Goal: Information Seeking & Learning: Check status

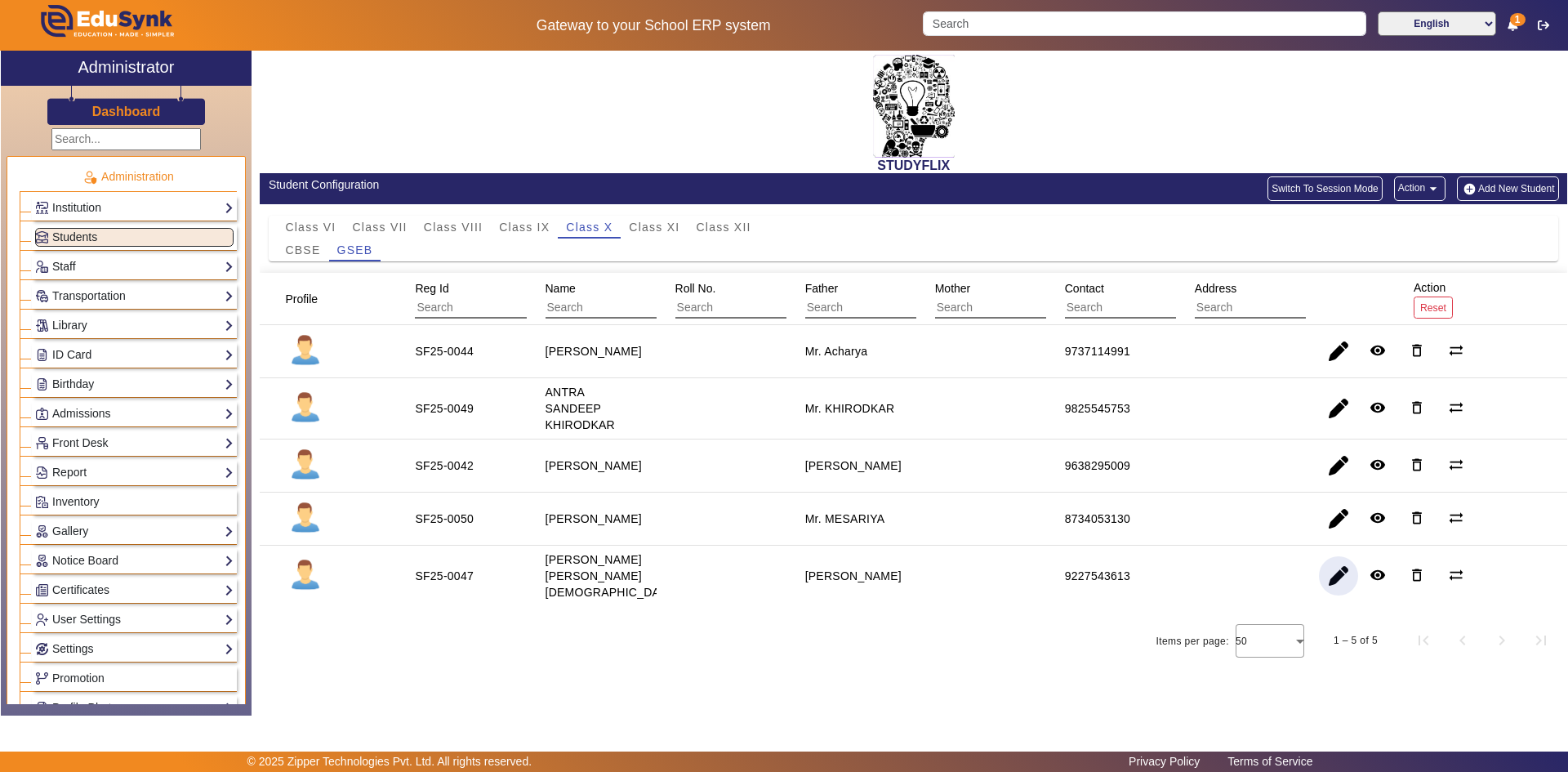
click at [146, 258] on link "Staff" at bounding box center [133, 266] width 198 height 19
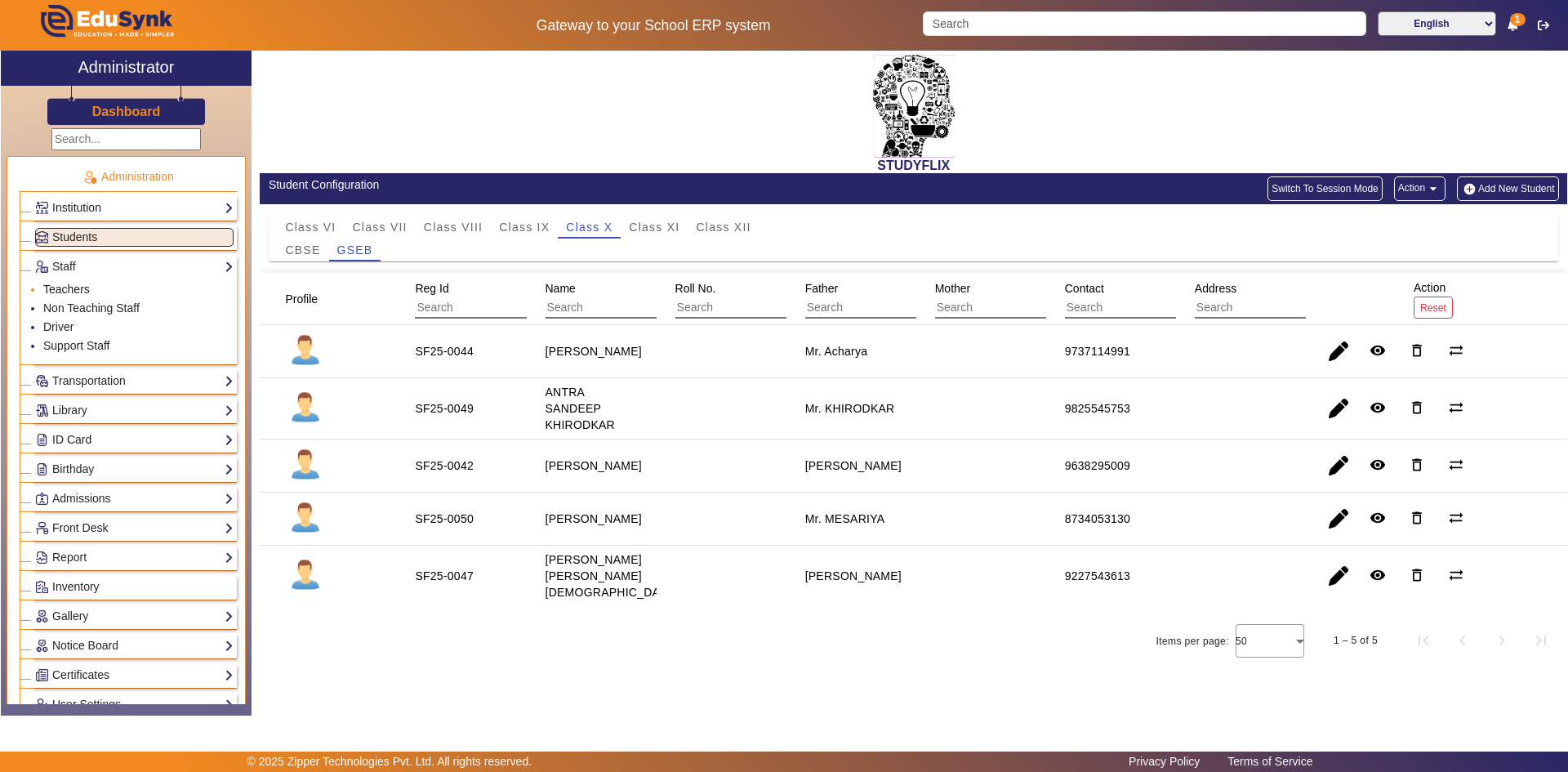
click at [78, 288] on link "Teachers" at bounding box center [67, 289] width 46 height 13
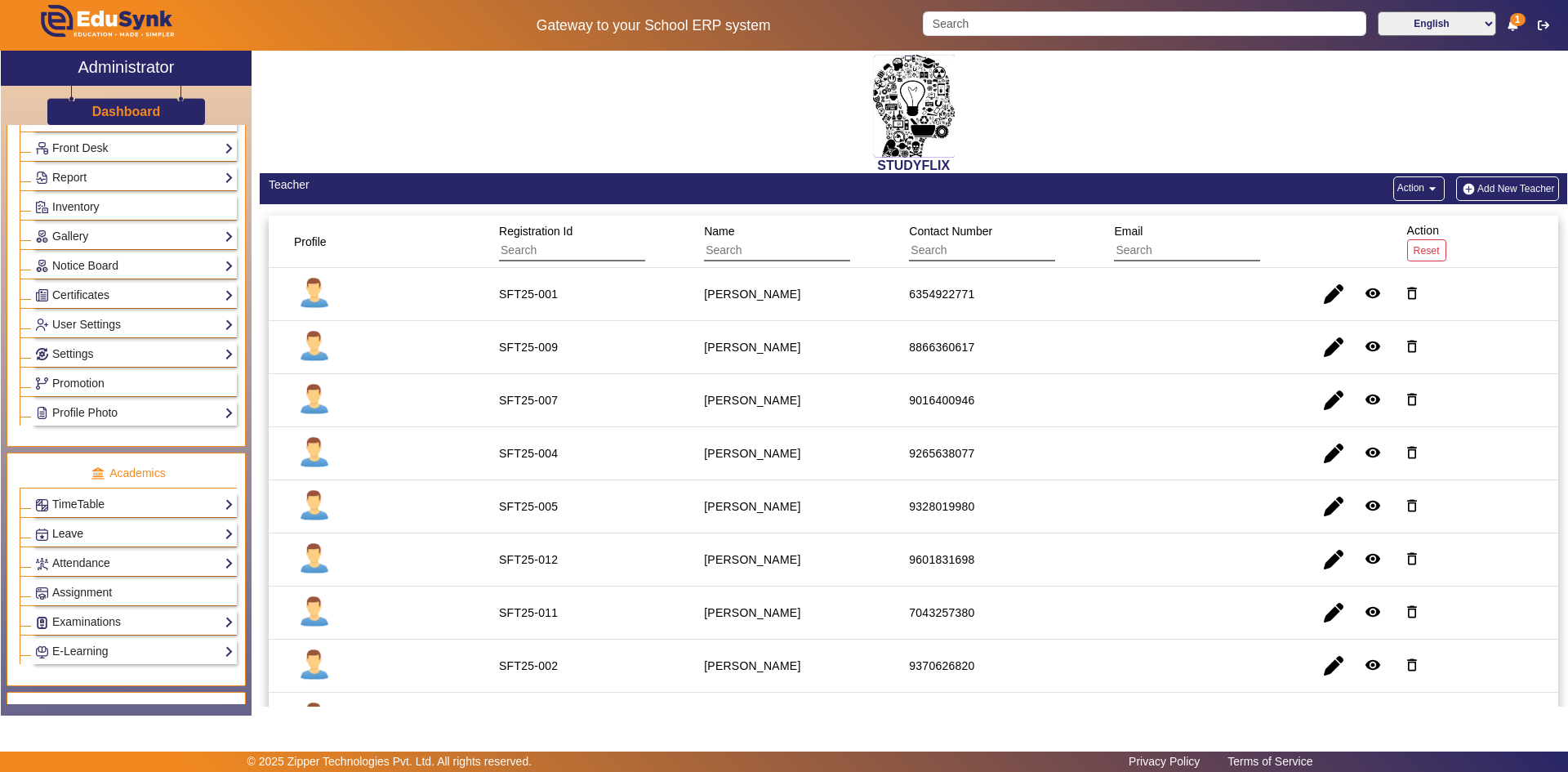
scroll to position [408, 0]
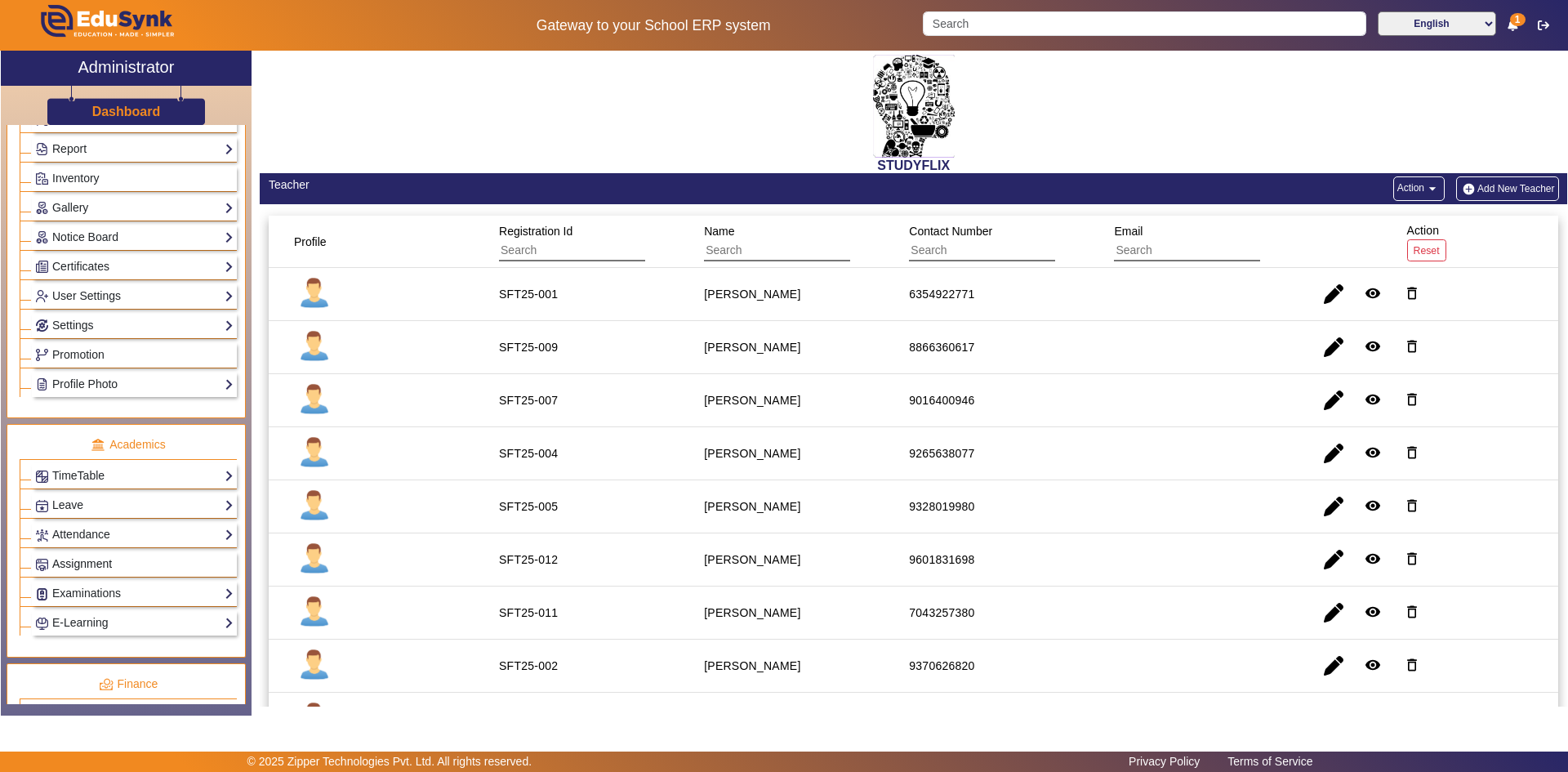
click at [91, 561] on span "Assignment" at bounding box center [82, 563] width 60 height 13
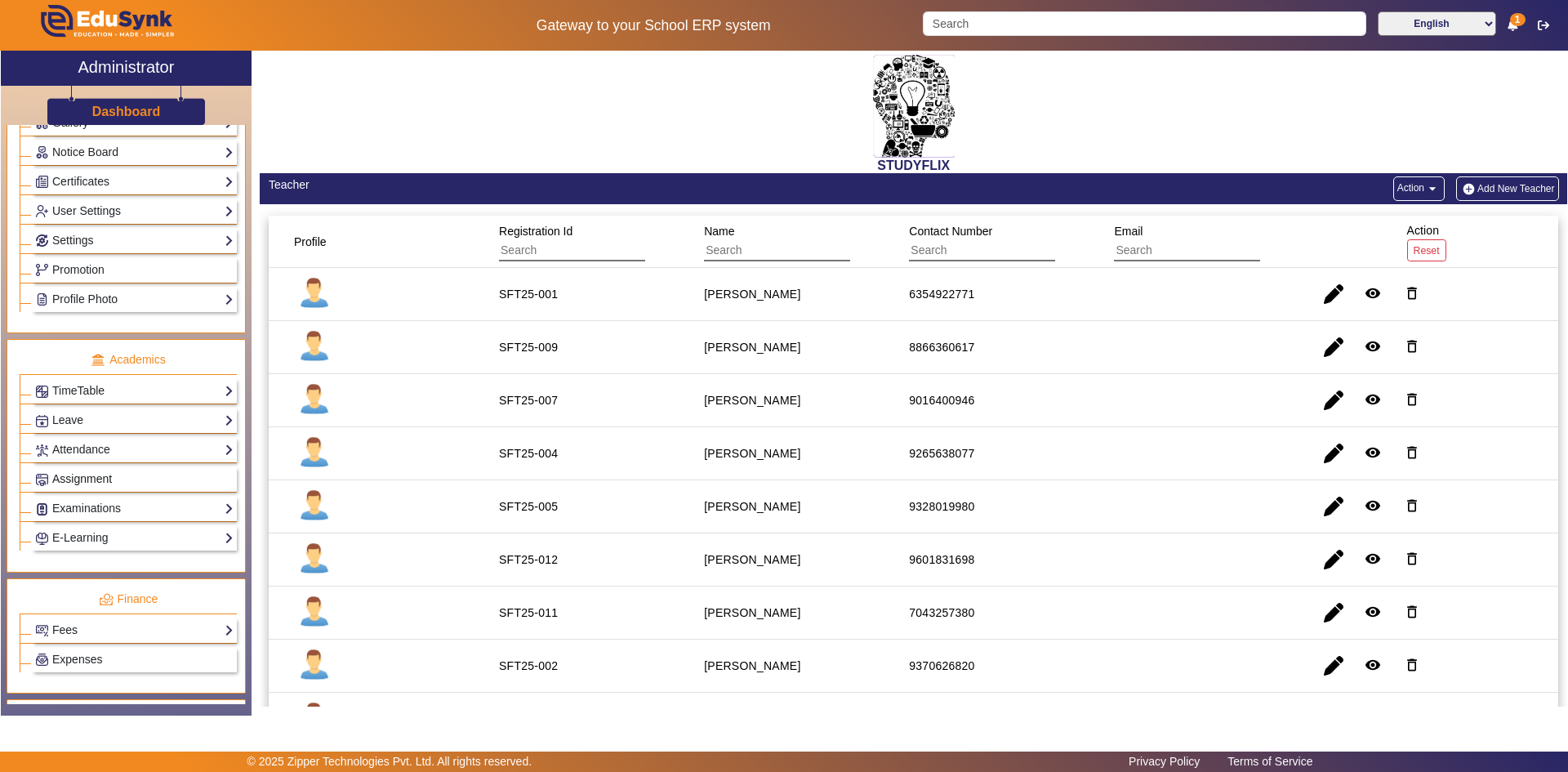
scroll to position [324, 0]
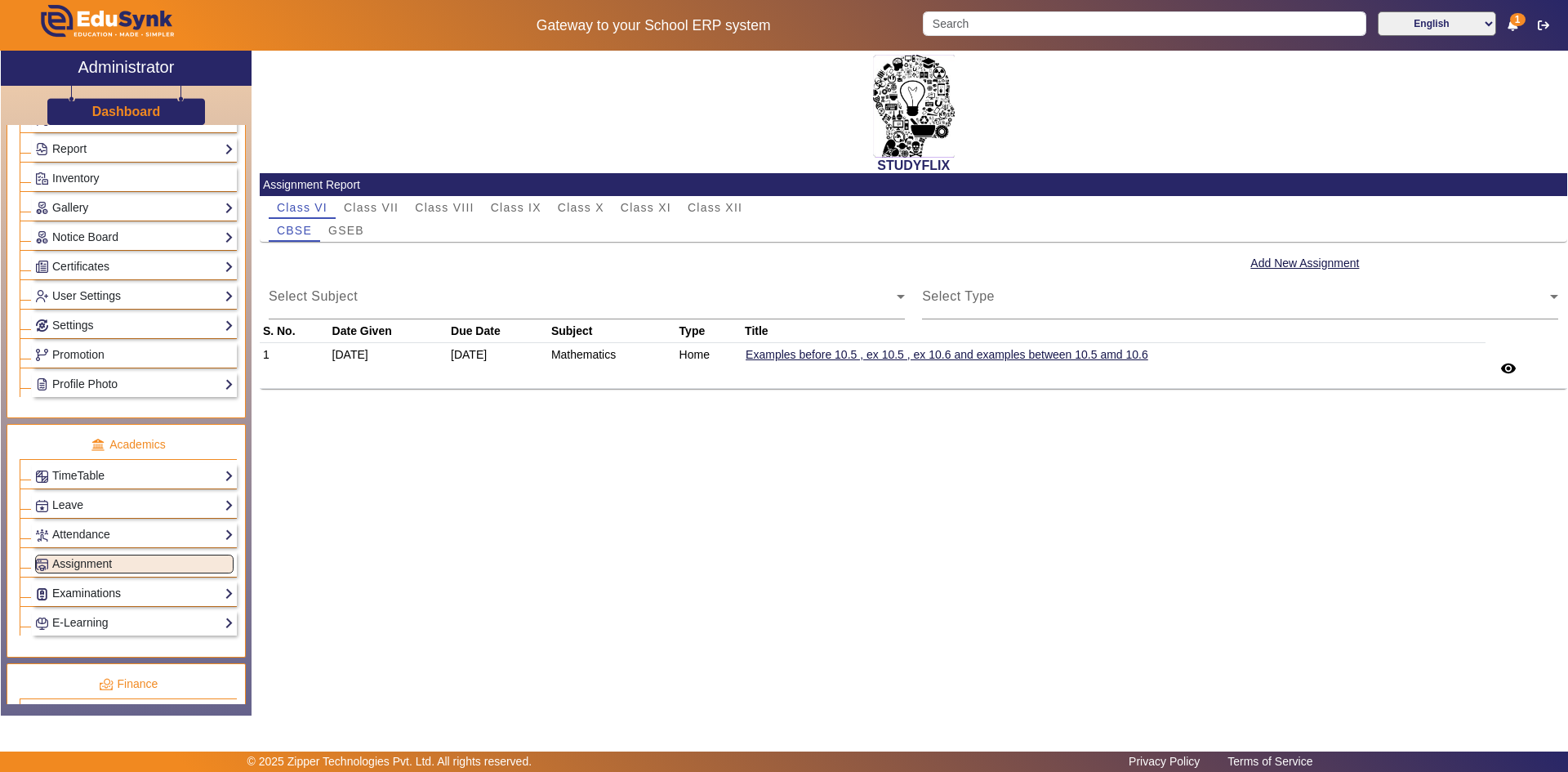
click at [63, 590] on link "Examinations" at bounding box center [133, 593] width 198 height 19
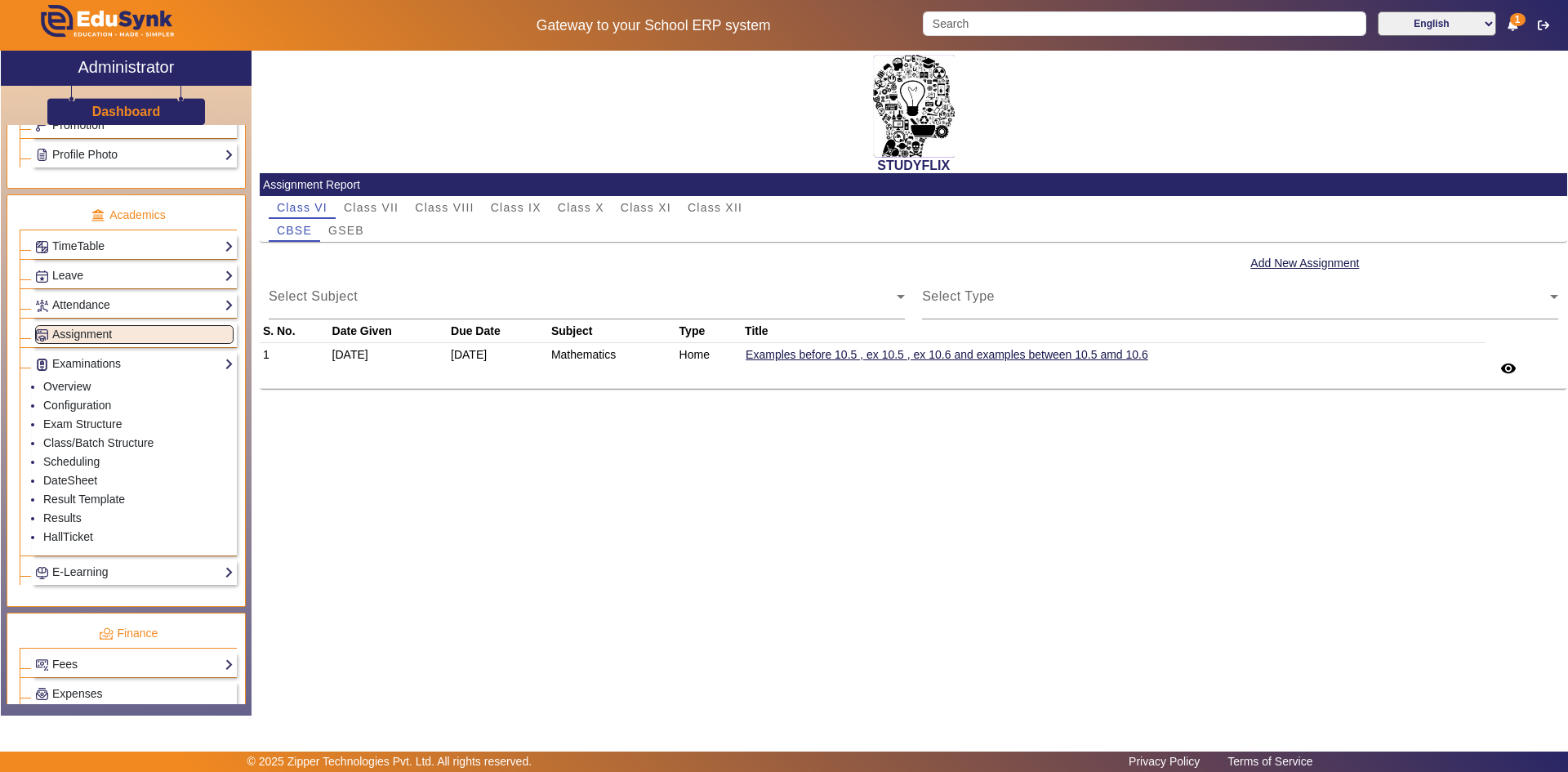
scroll to position [568, 0]
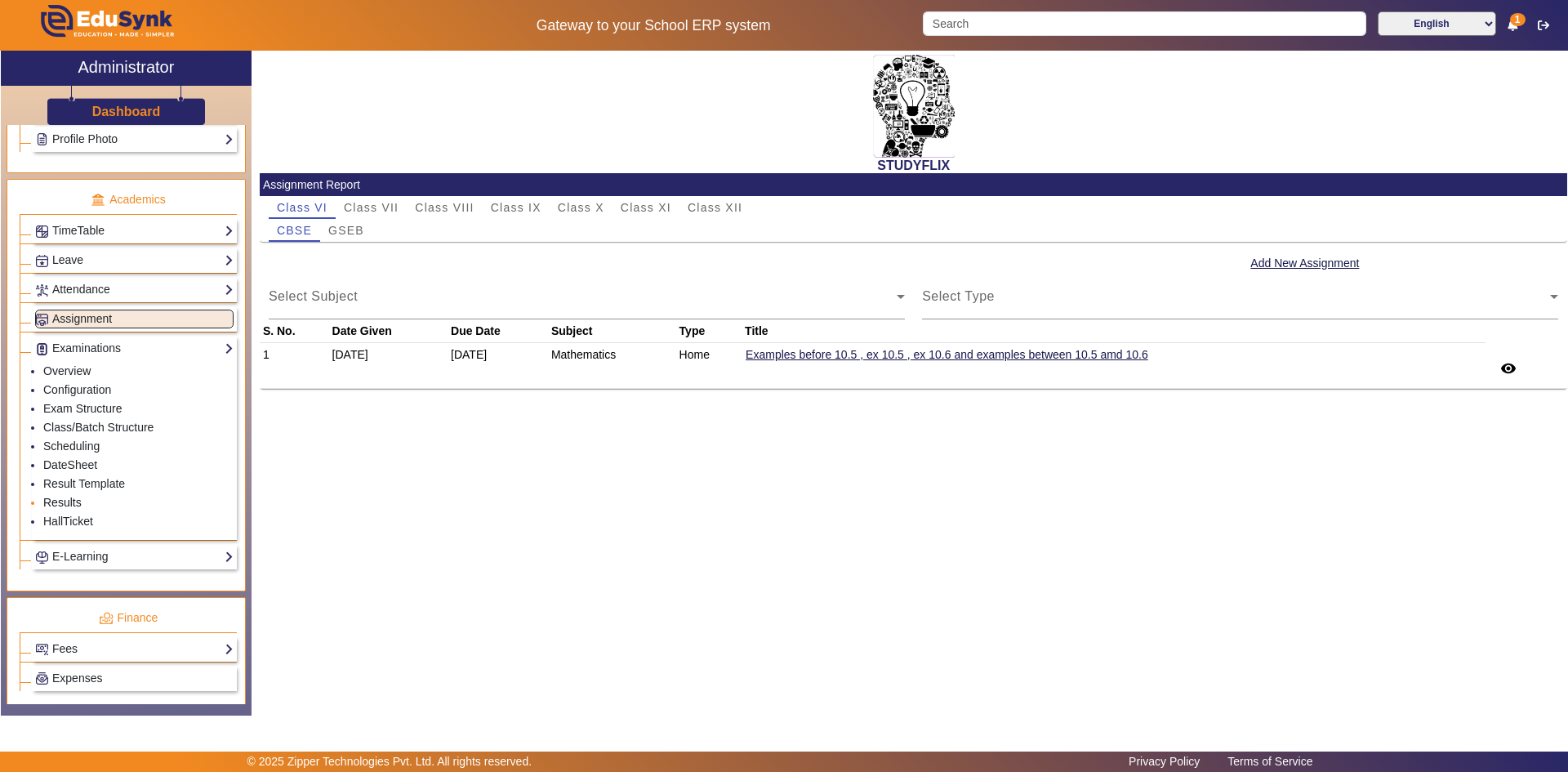
click at [71, 501] on link "Results" at bounding box center [62, 503] width 38 height 13
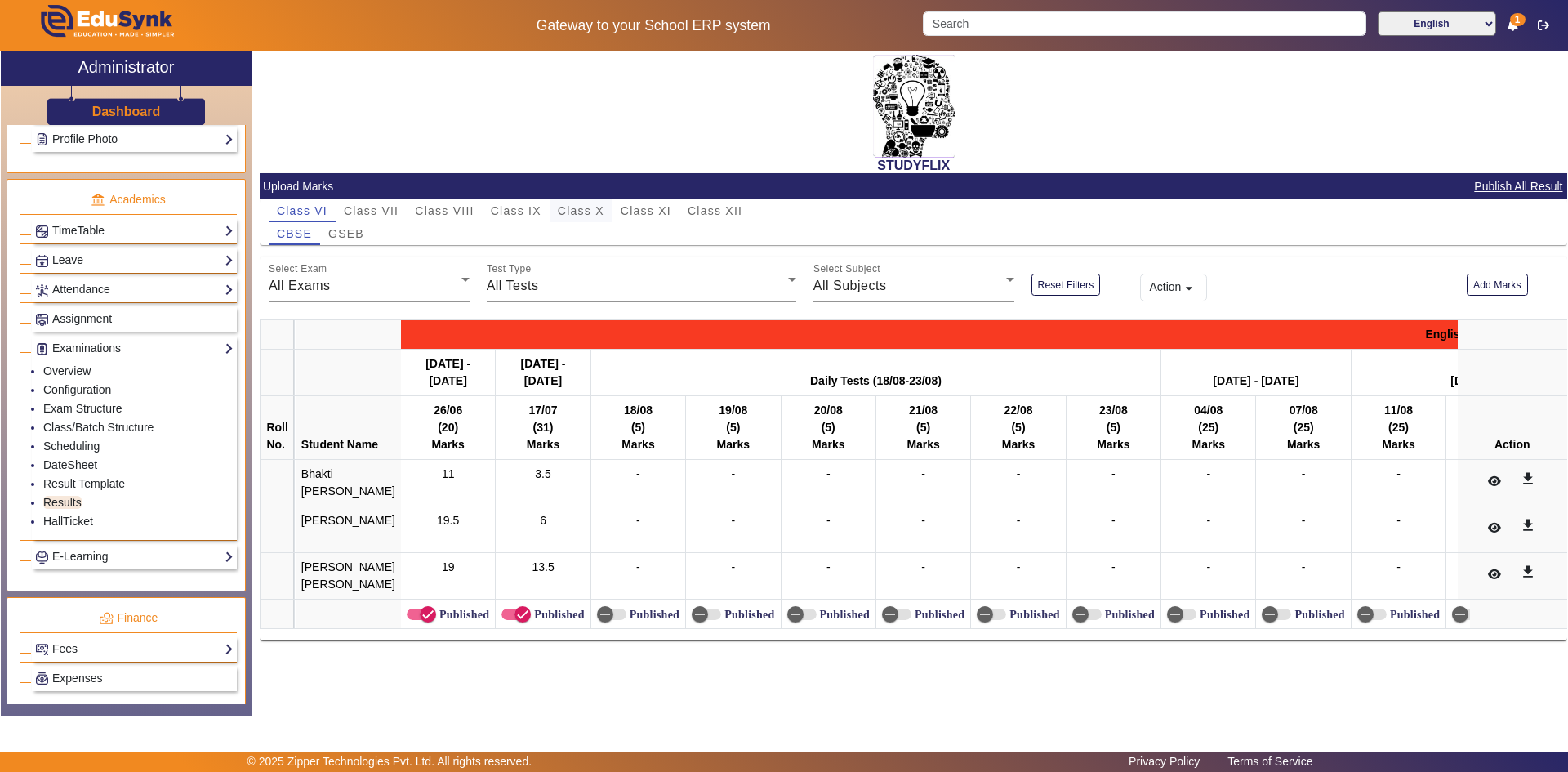
click at [593, 211] on span "Class X" at bounding box center [581, 211] width 46 height 12
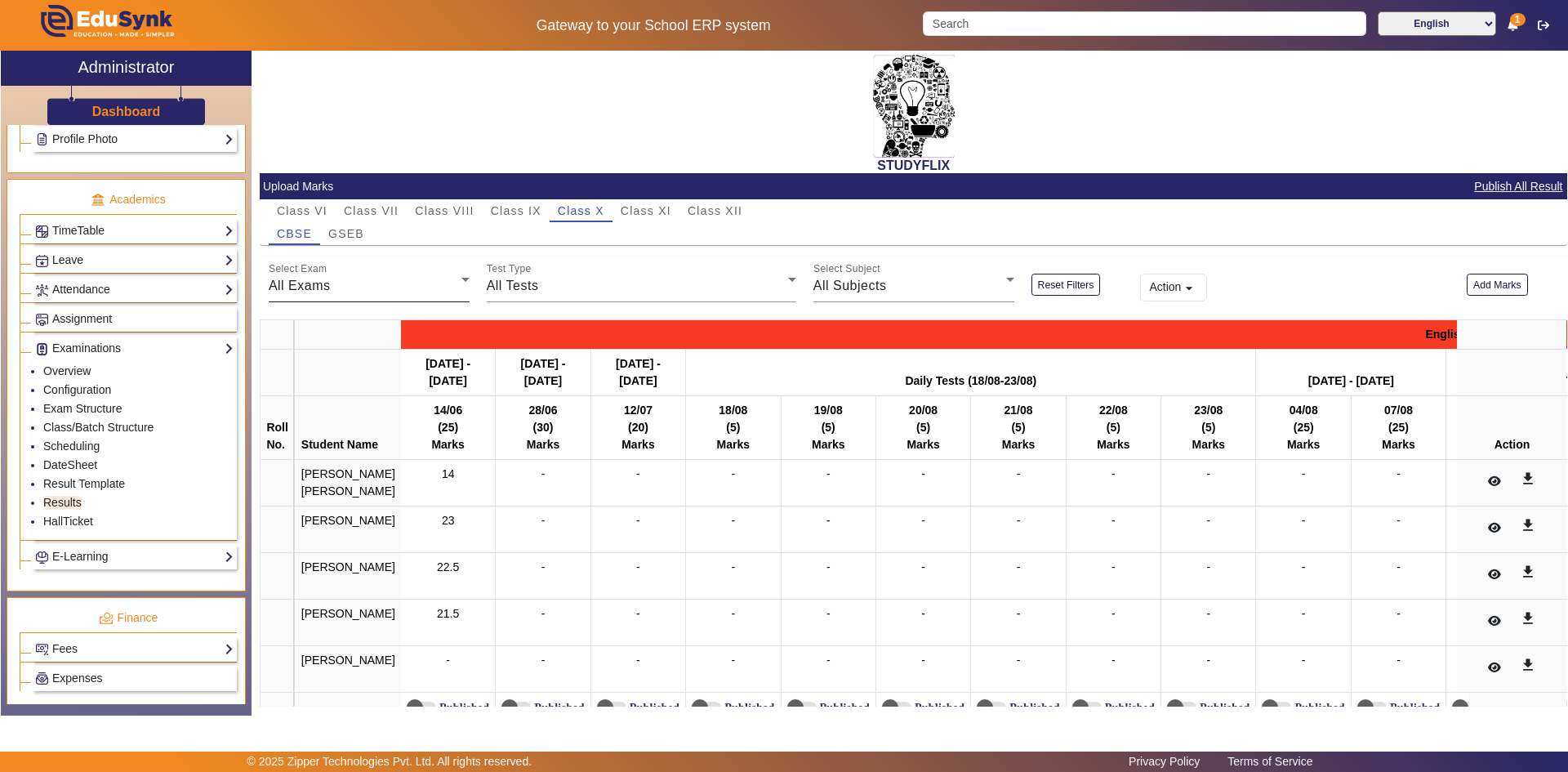
click at [330, 296] on div "Select Exam All Exams" at bounding box center [369, 278] width 201 height 45
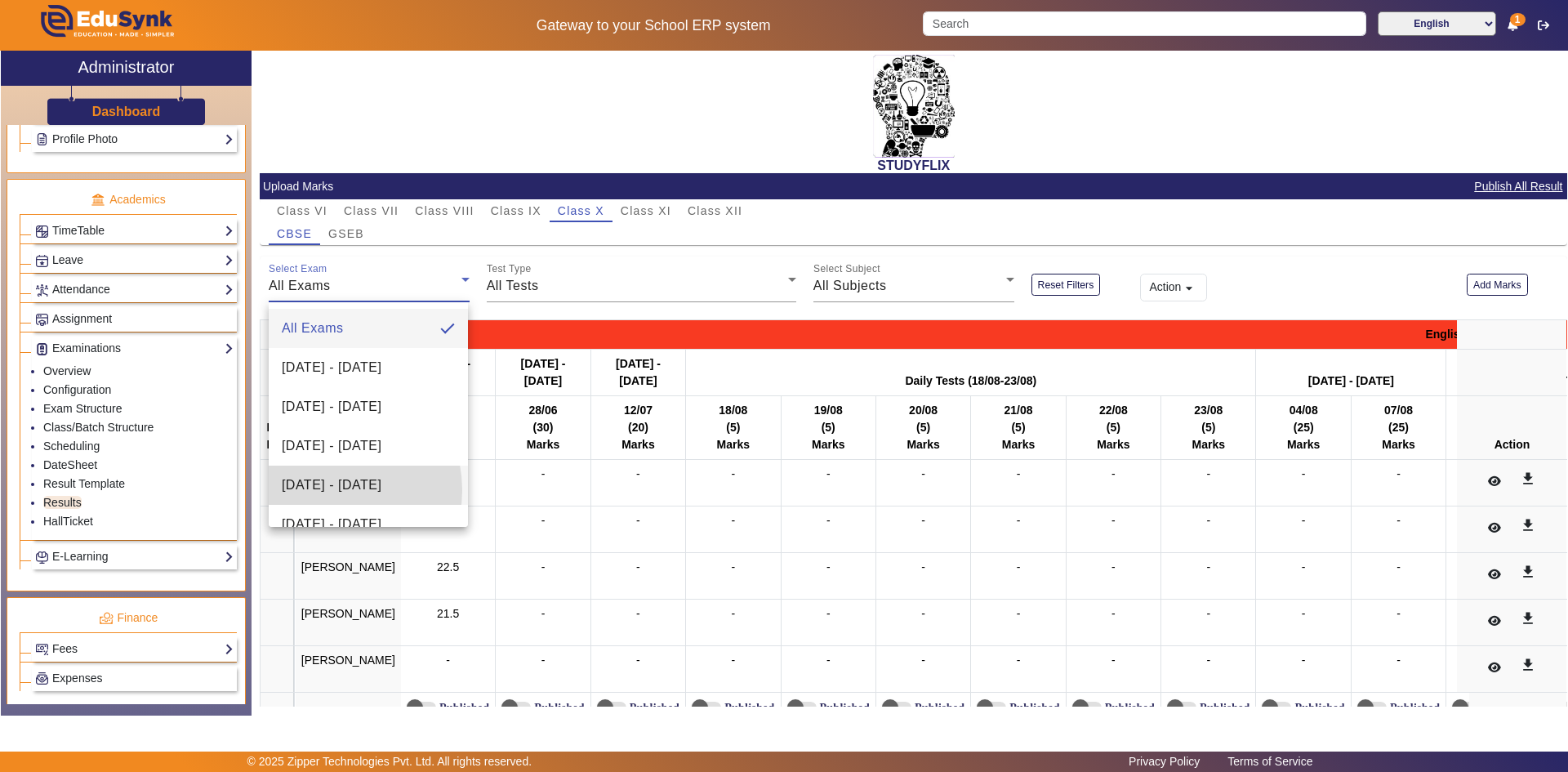
click at [326, 490] on span "[DATE] - [DATE]" at bounding box center [332, 486] width 100 height 20
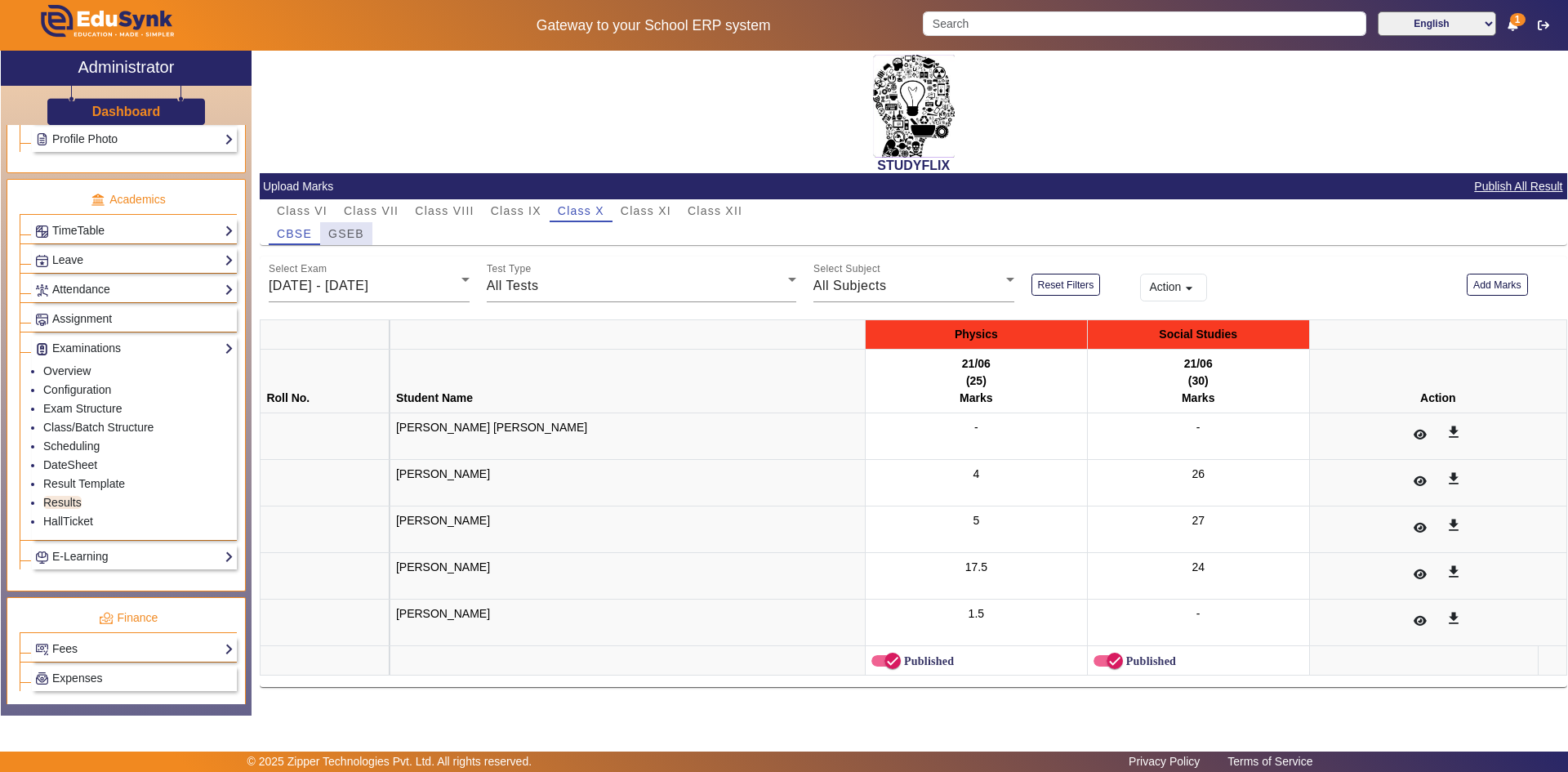
click at [346, 233] on span "GSEB" at bounding box center [346, 233] width 36 height 12
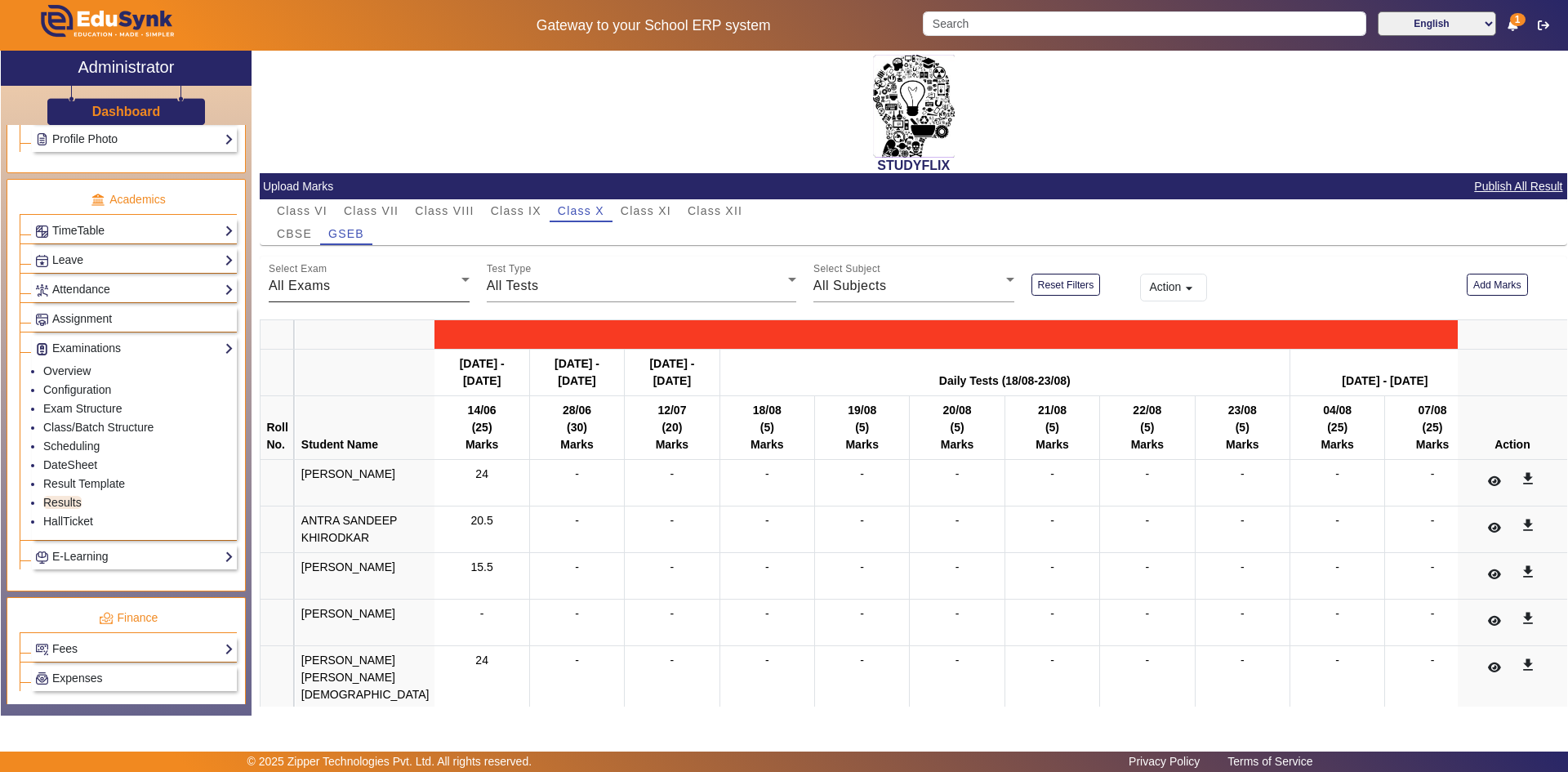
click at [294, 279] on span "All Exams" at bounding box center [300, 285] width 62 height 14
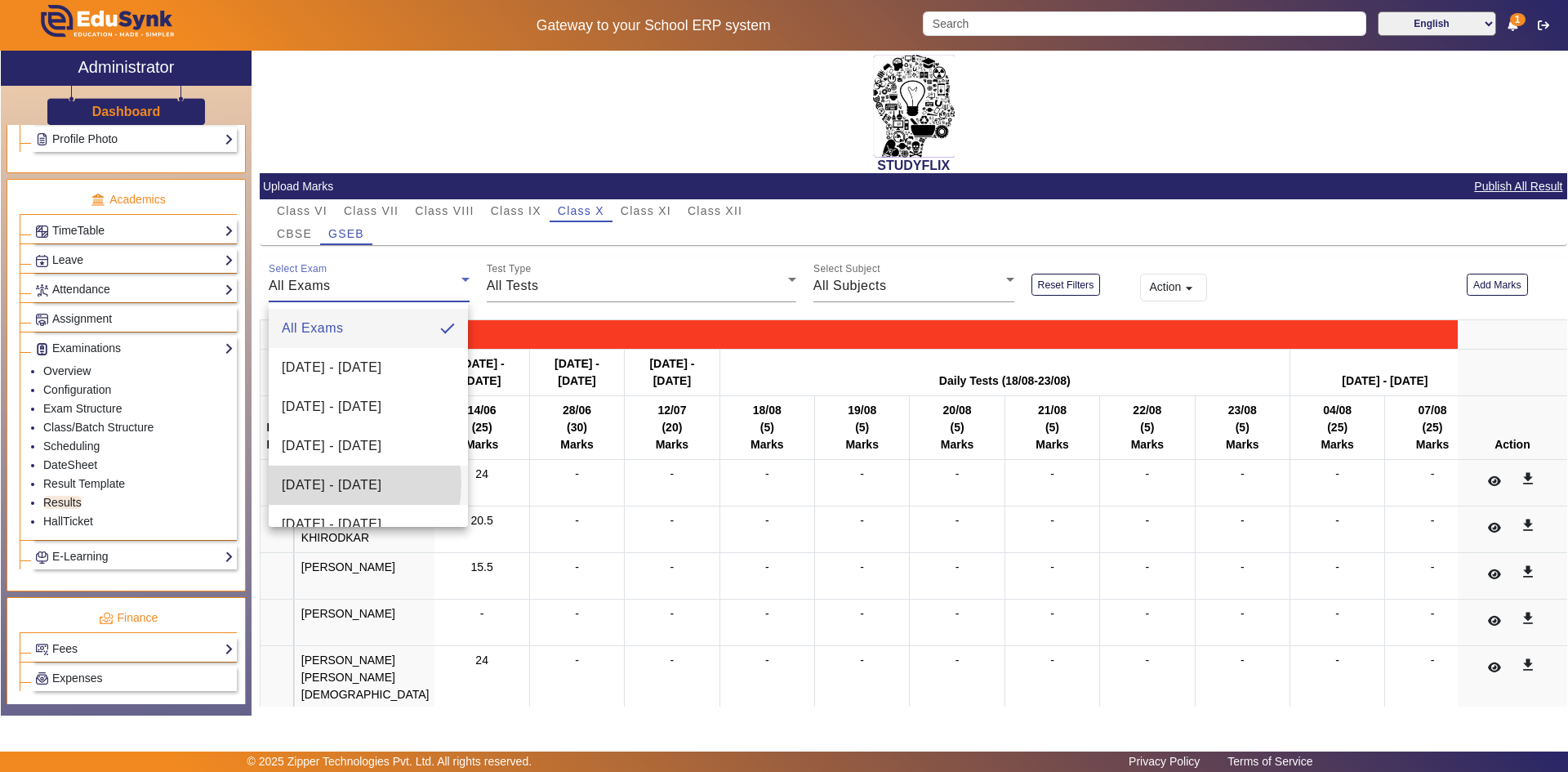
click at [327, 484] on span "[DATE] - [DATE]" at bounding box center [332, 486] width 100 height 20
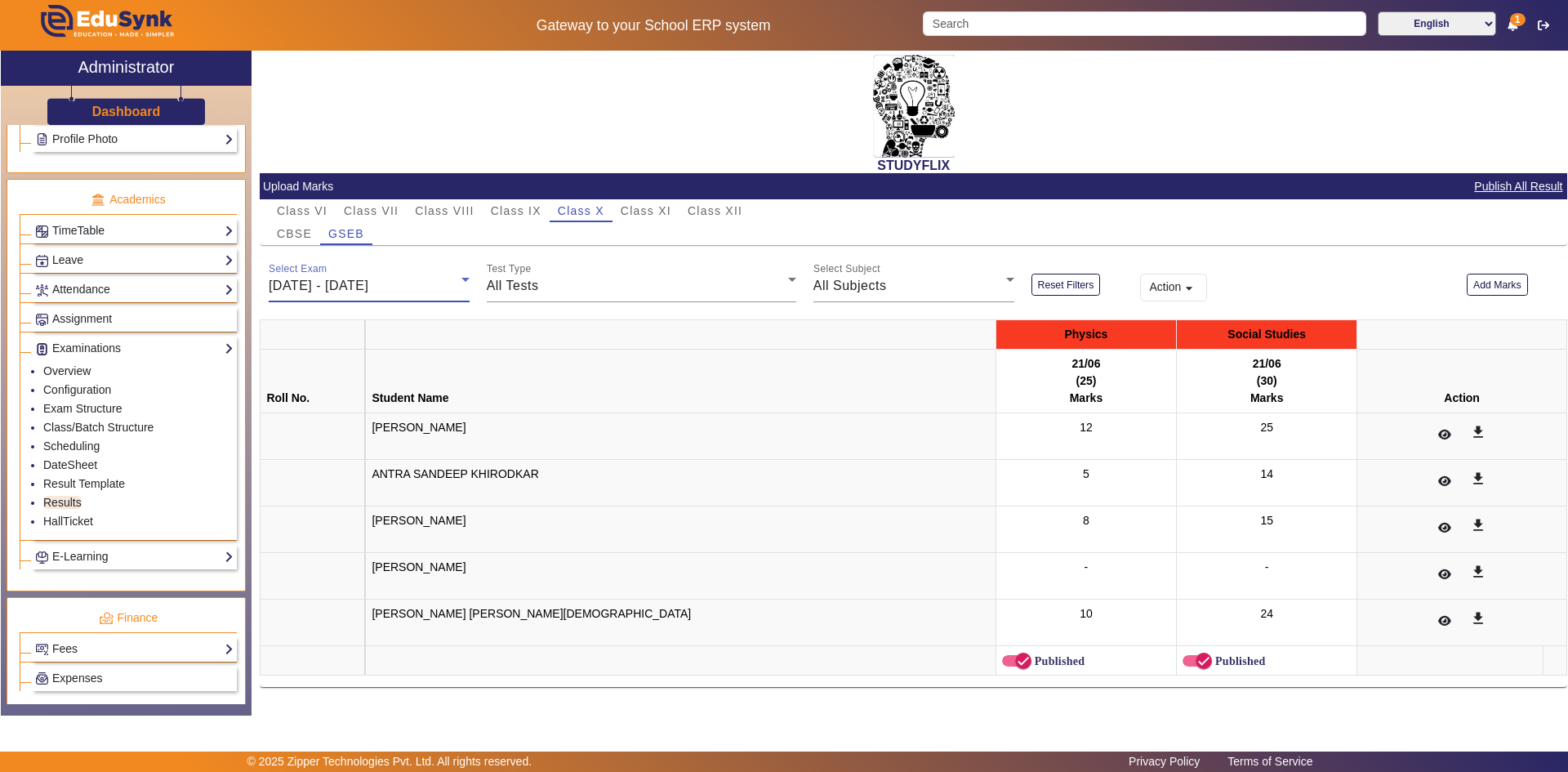
click at [419, 294] on div "[DATE] - [DATE]" at bounding box center [365, 285] width 193 height 20
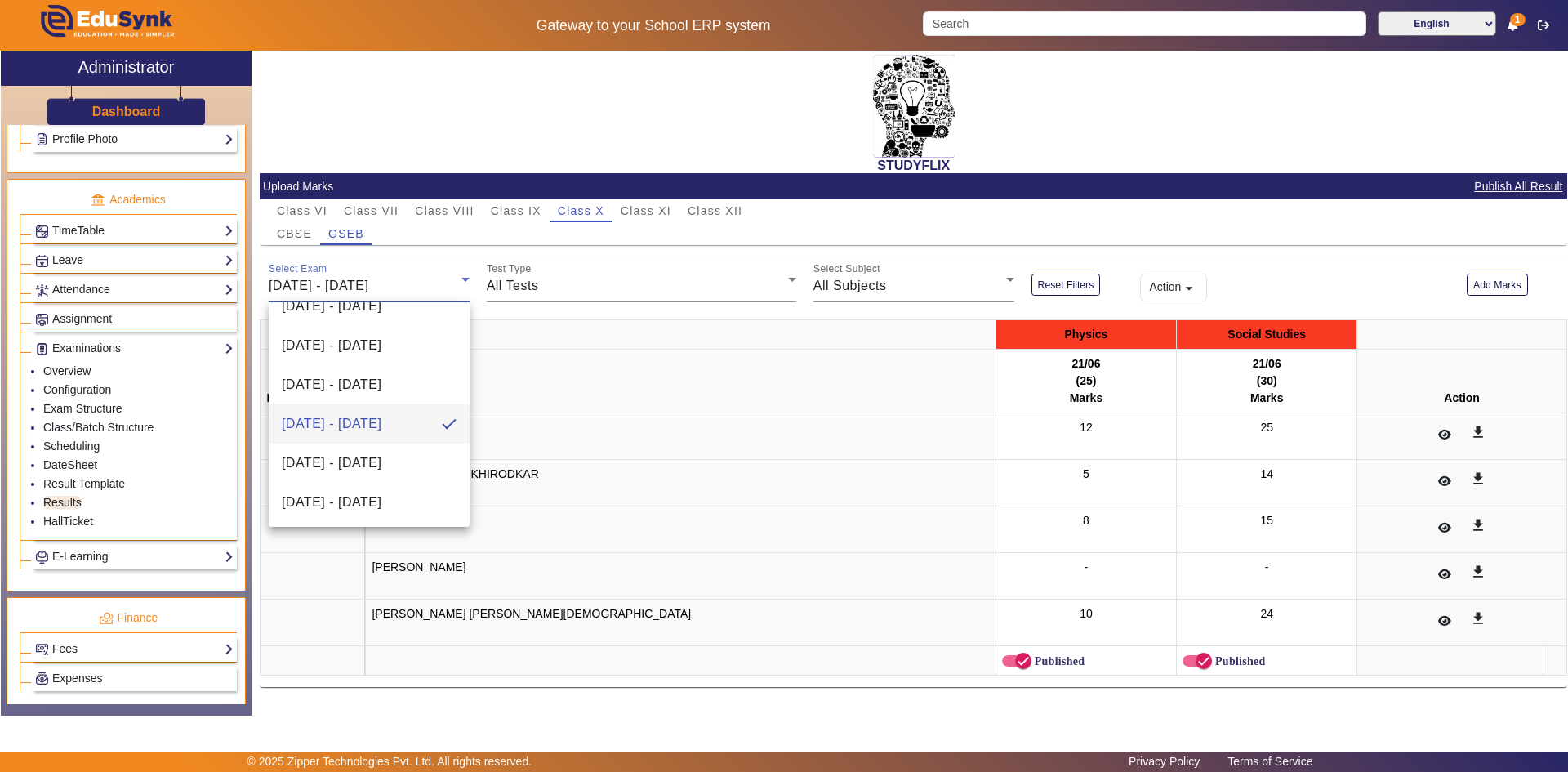
scroll to position [164, 0]
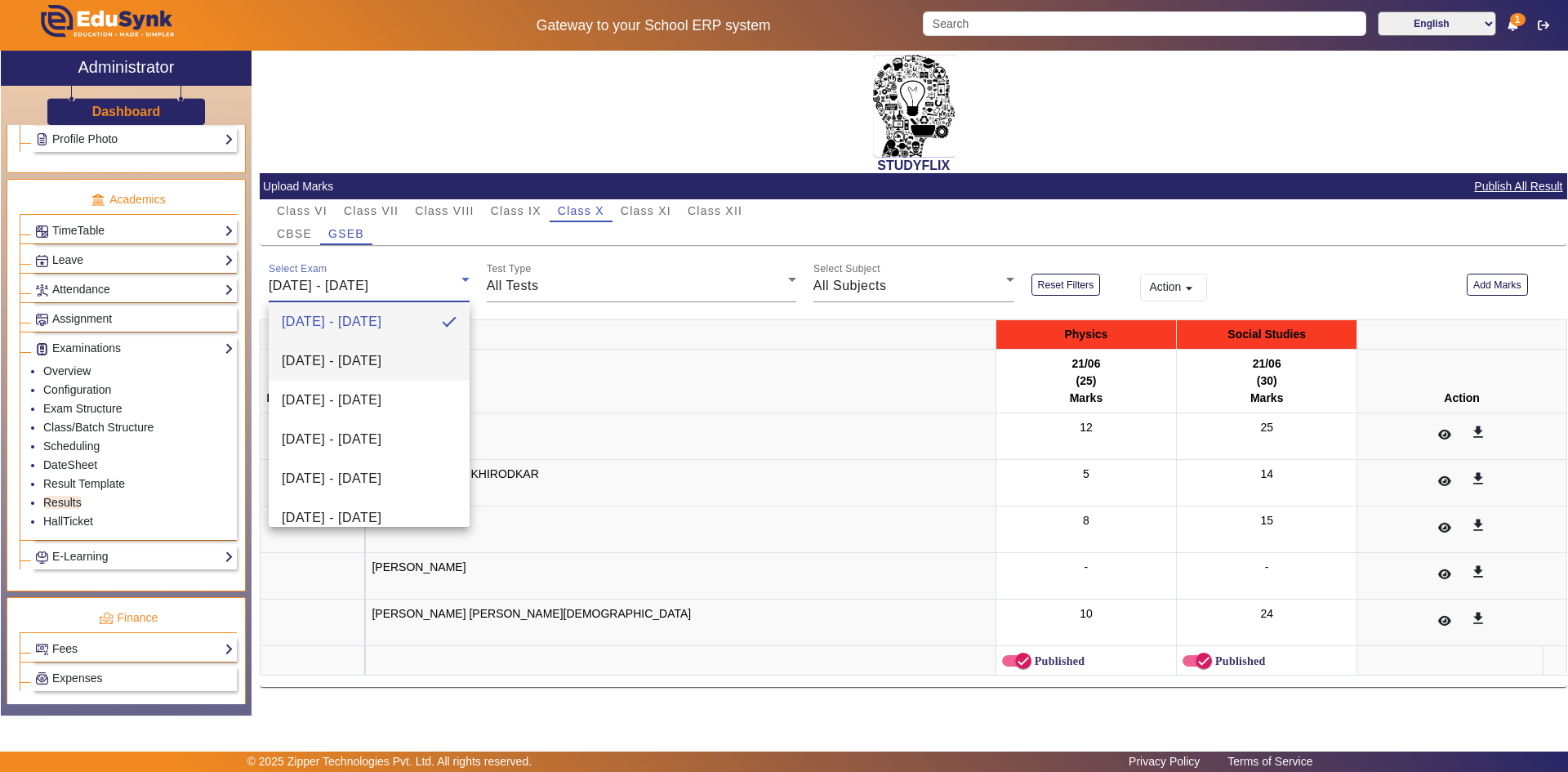
click at [382, 366] on span "[DATE] - [DATE]" at bounding box center [332, 361] width 100 height 20
